Goal: Task Accomplishment & Management: Complete application form

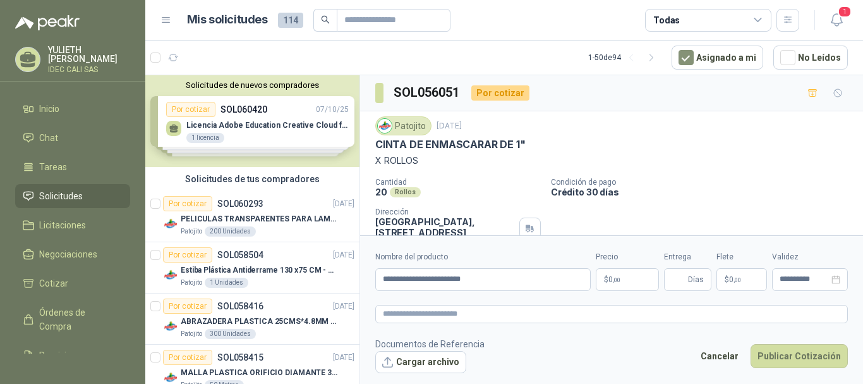
scroll to position [58, 0]
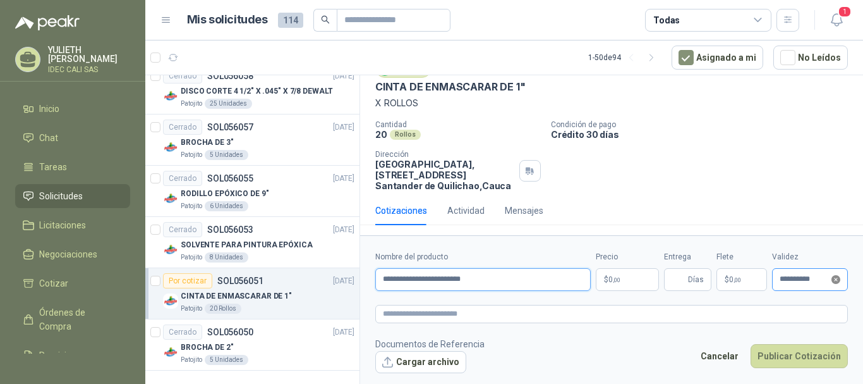
drag, startPoint x: 796, startPoint y: 214, endPoint x: 836, endPoint y: 276, distance: 74.0
click at [836, 276] on icon "close-circle" at bounding box center [836, 279] width 9 height 9
click at [625, 281] on p "$ 0 ,00" at bounding box center [627, 279] width 63 height 23
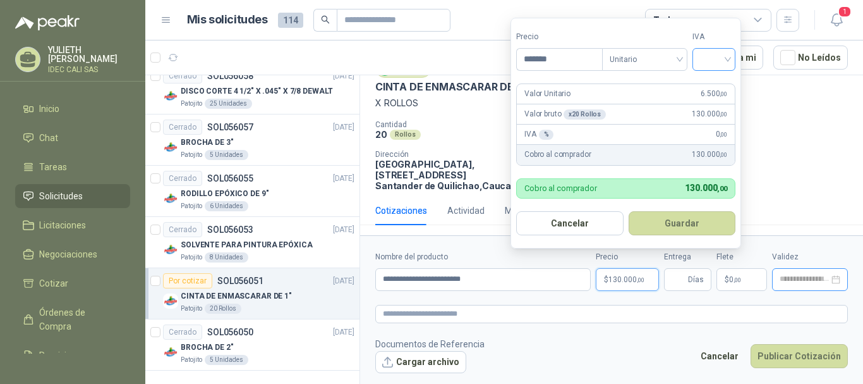
type input "*******"
click at [718, 55] on input "search" at bounding box center [714, 58] width 28 height 19
click at [716, 76] on div "19%" at bounding box center [717, 85] width 39 height 20
click at [681, 224] on button "Guardar" at bounding box center [684, 223] width 109 height 24
type input "**********"
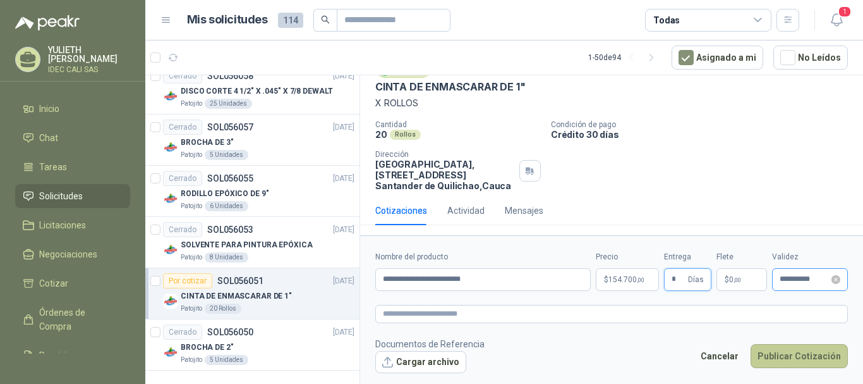
type input "*"
click at [803, 356] on button "Publicar Cotización" at bounding box center [799, 356] width 97 height 24
click at [832, 280] on icon "close-circle" at bounding box center [836, 279] width 9 height 9
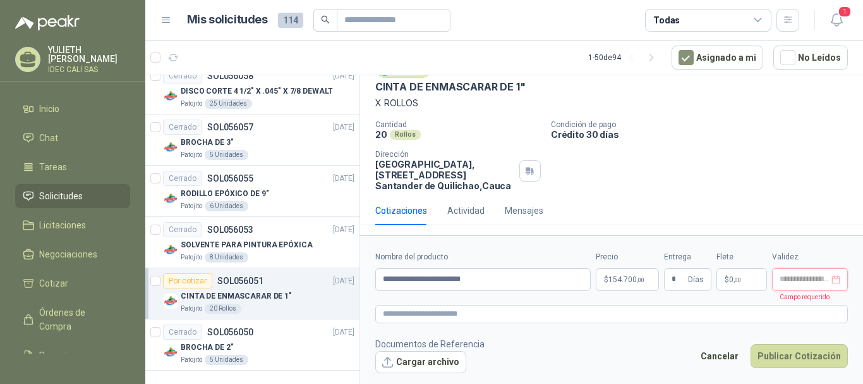
click at [832, 280] on div at bounding box center [810, 279] width 61 height 9
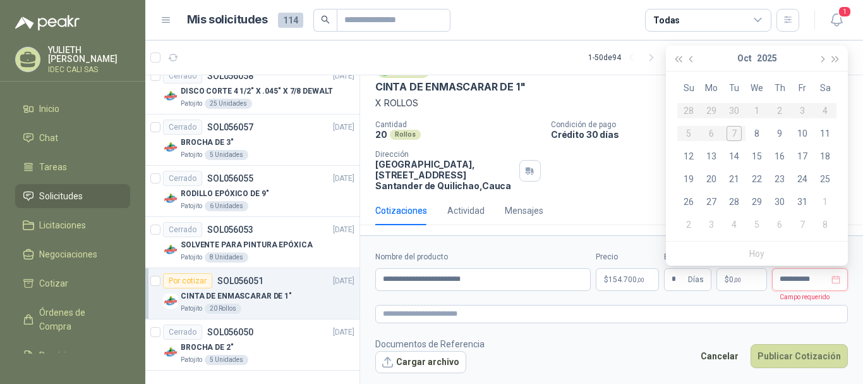
type input "**********"
click at [798, 131] on div "10" at bounding box center [802, 133] width 15 height 15
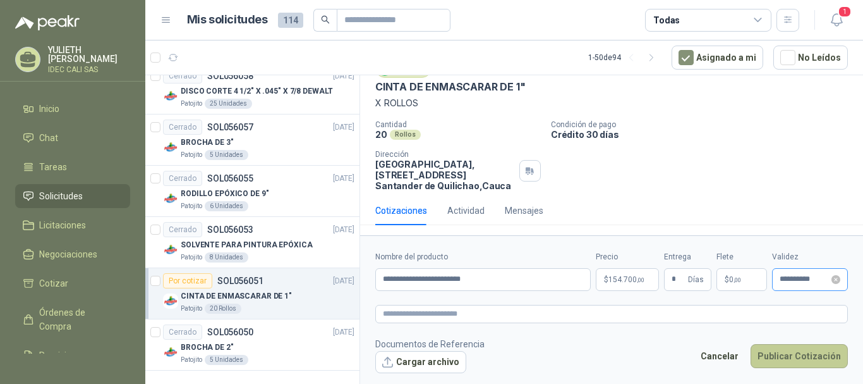
click at [799, 355] on button "Publicar Cotización" at bounding box center [799, 356] width 97 height 24
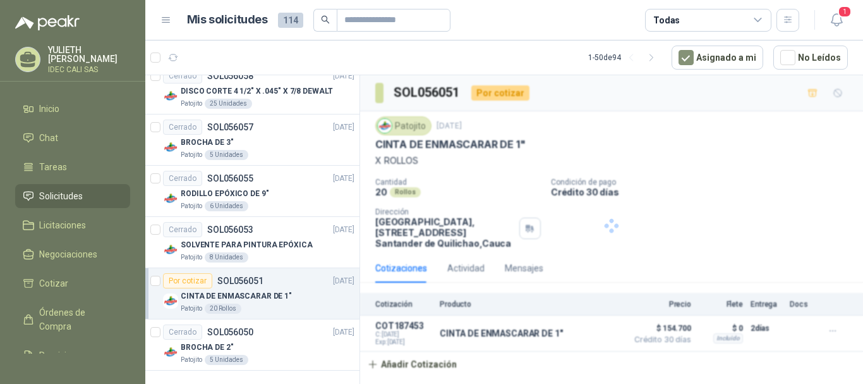
scroll to position [0, 0]
